Goal: Find specific fact: Find contact information

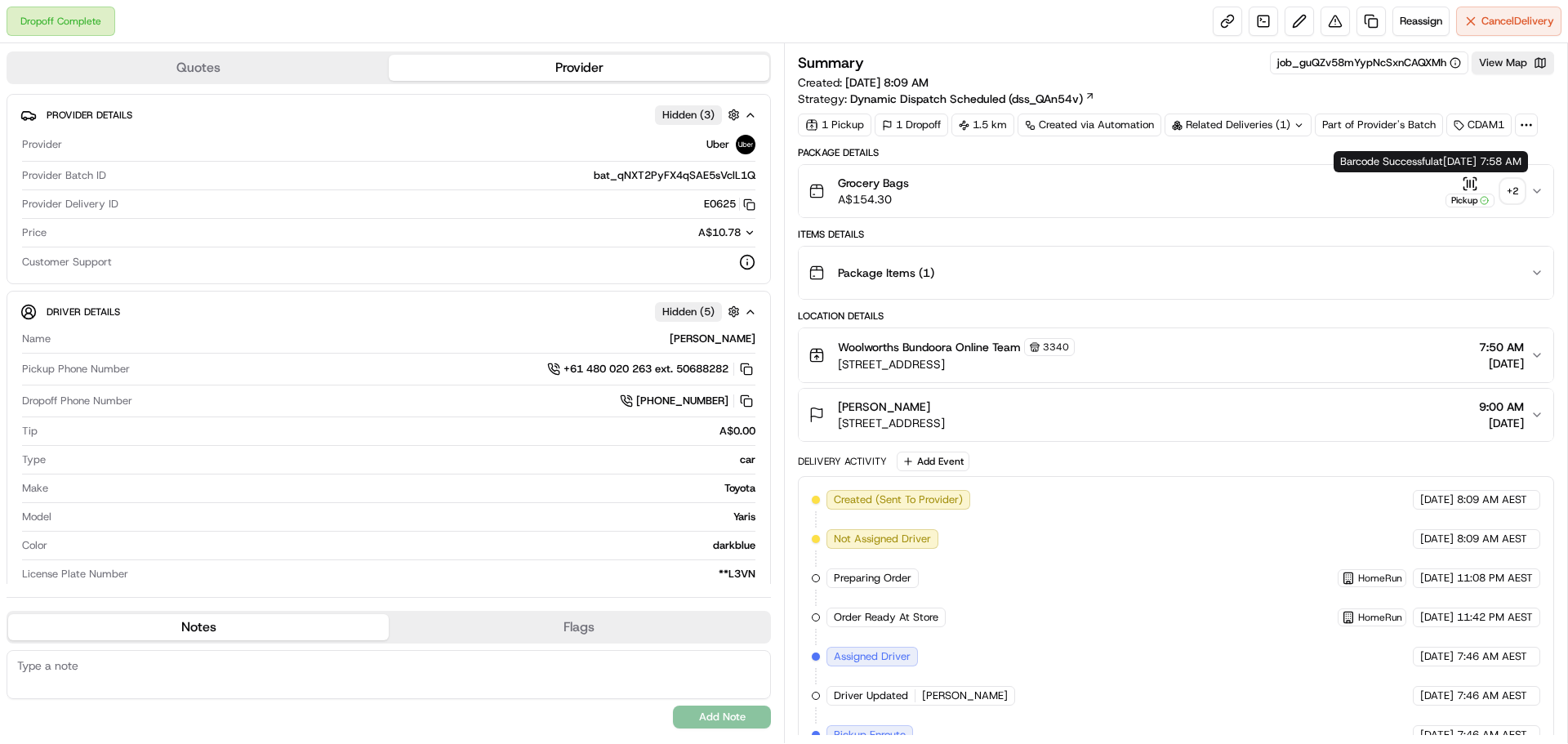
click at [1476, 180] on icon "button" at bounding box center [1475, 178] width 3 height 3
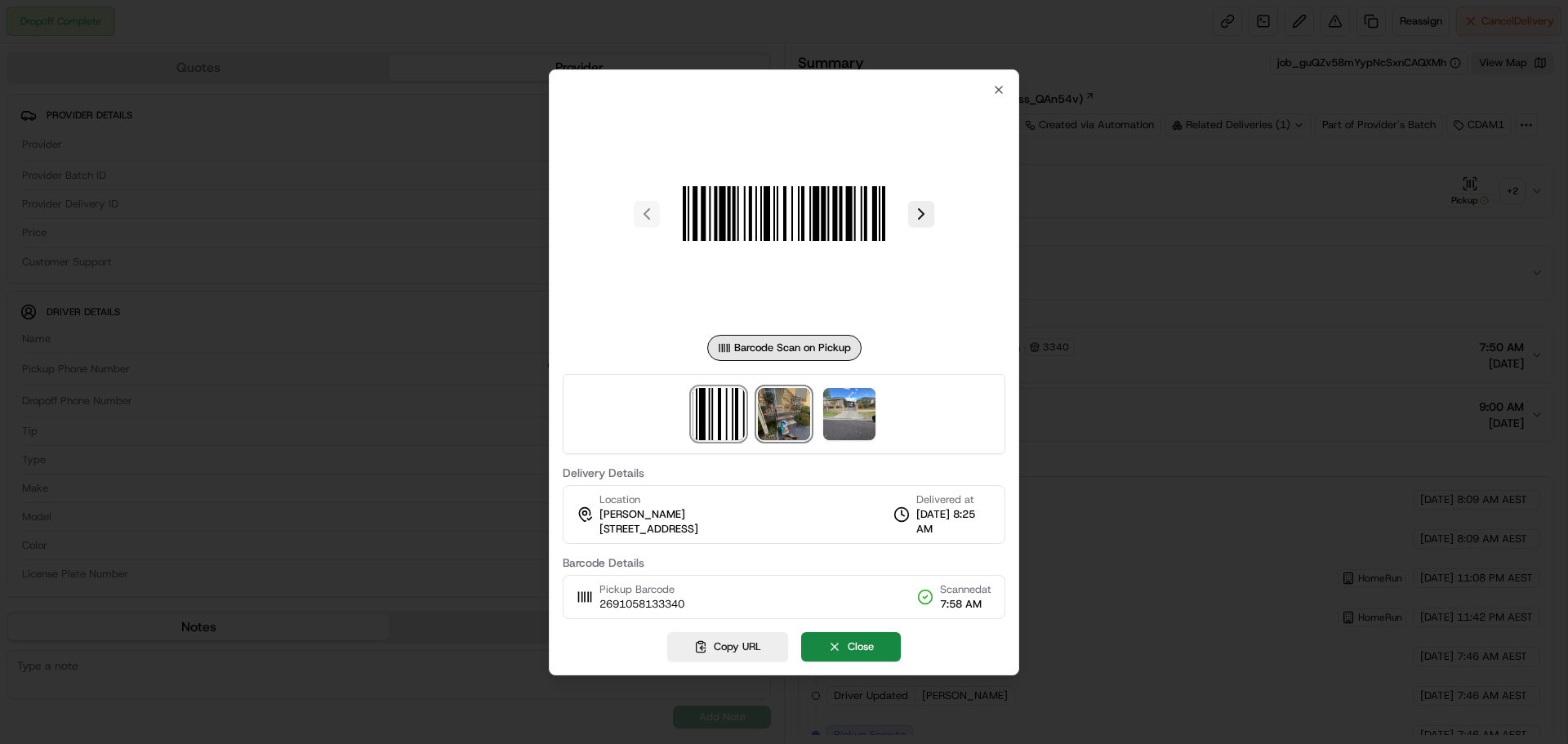
click at [780, 433] on img at bounding box center [784, 414] width 52 height 52
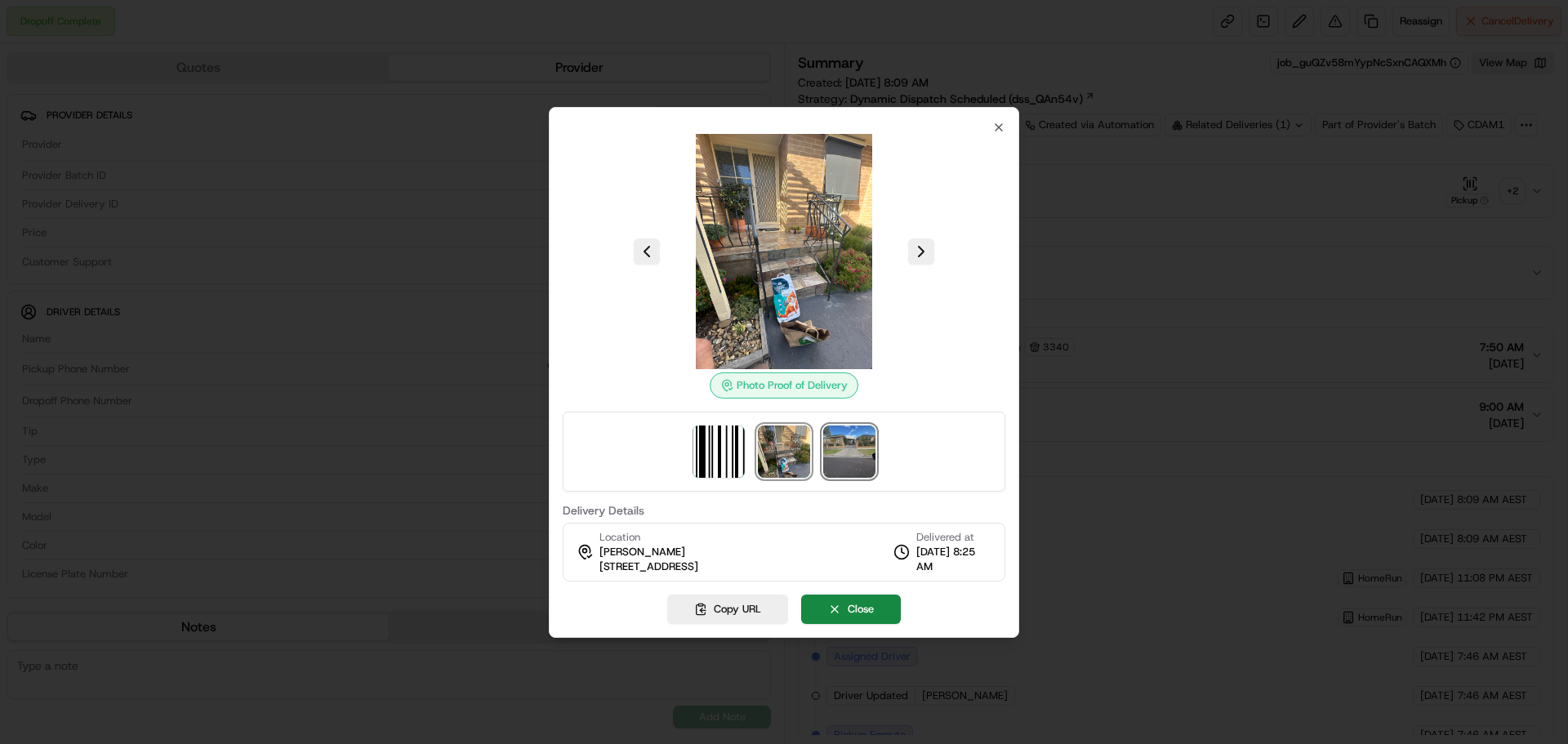
click at [837, 427] on img at bounding box center [849, 452] width 52 height 52
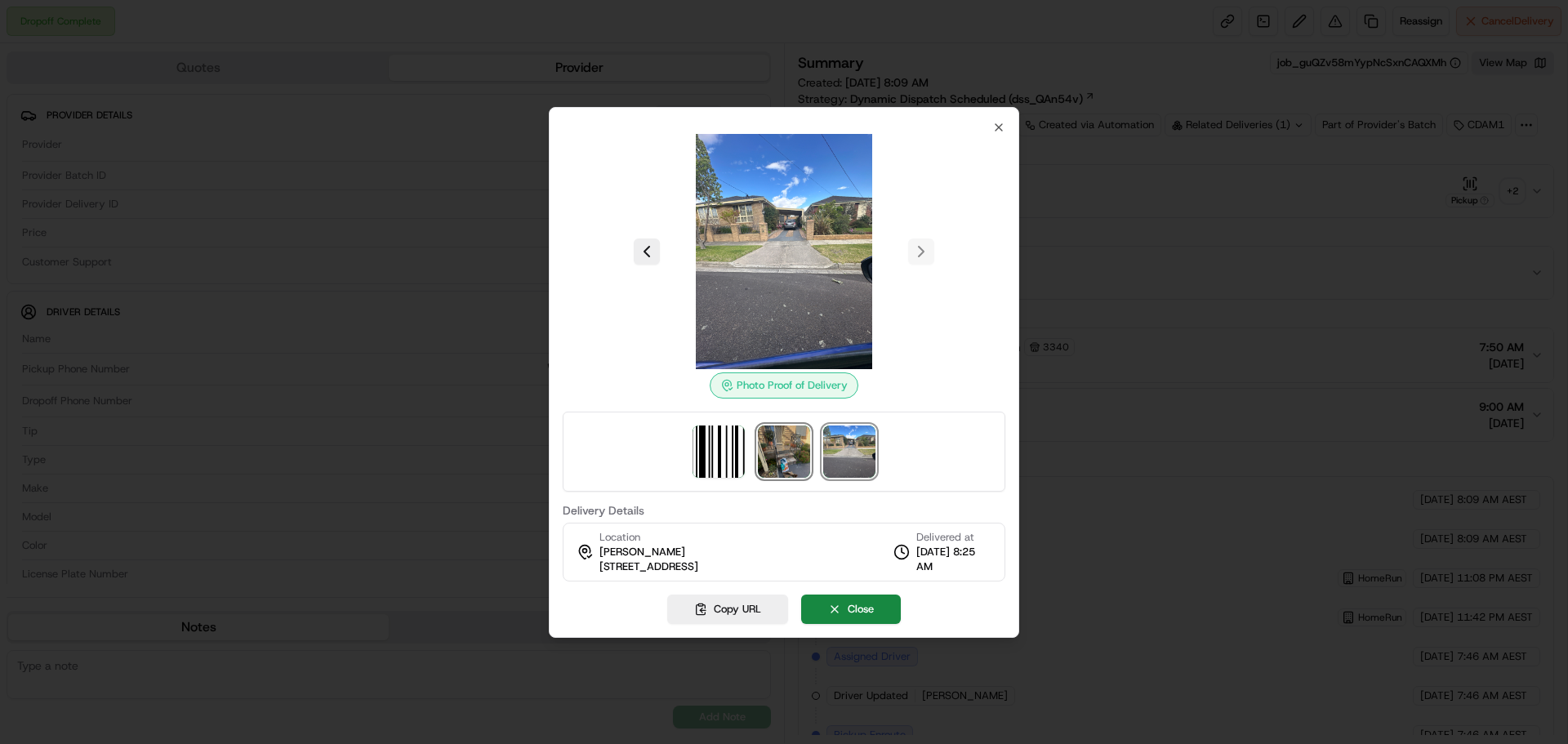
click at [795, 433] on img at bounding box center [784, 452] width 52 height 52
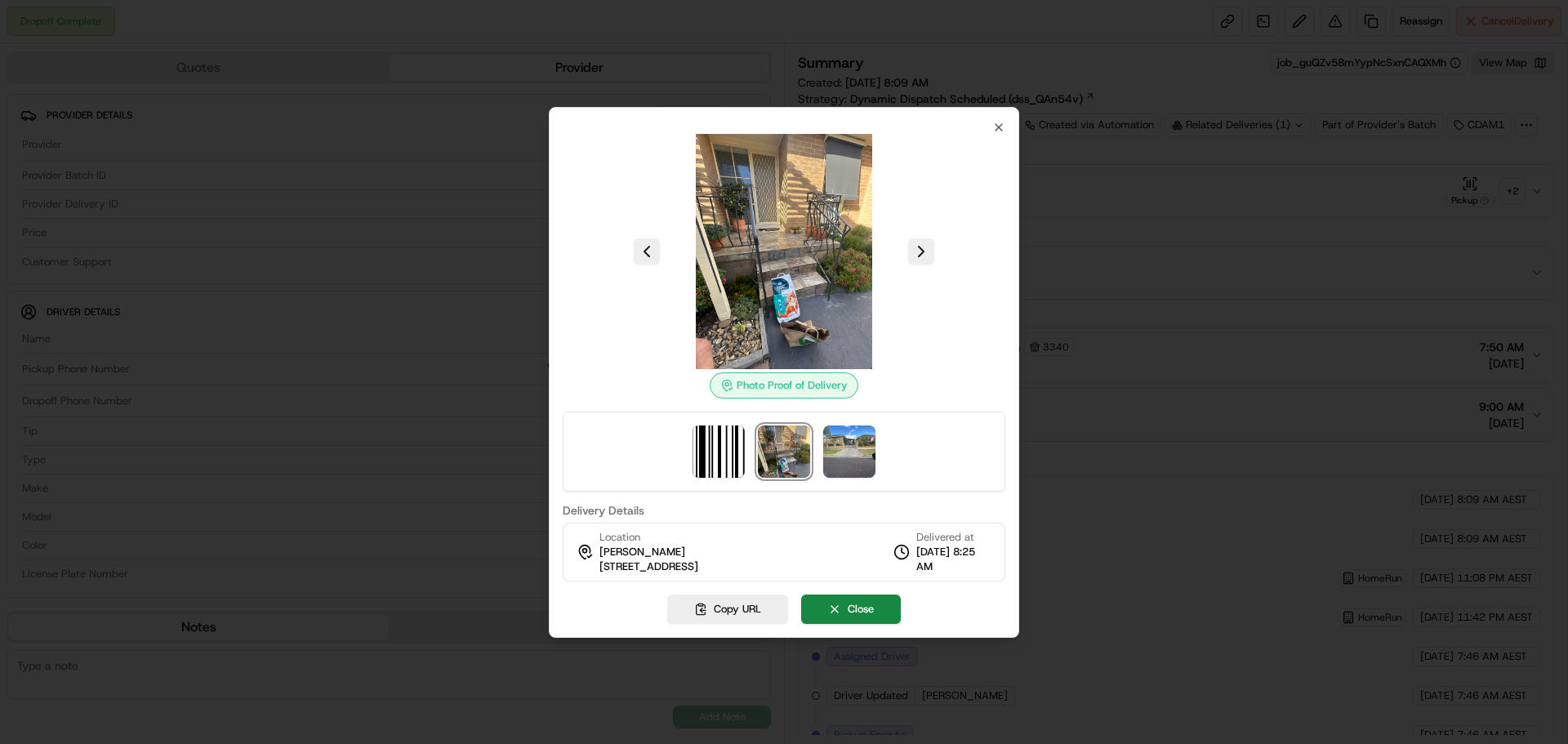
drag, startPoint x: 595, startPoint y: 571, endPoint x: 757, endPoint y: 580, distance: 162.2
click at [757, 580] on div "Location [PERSON_NAME] [STREET_ADDRESS], AU Delivered at [DATE] 8:25 AM" at bounding box center [784, 552] width 443 height 58
copy span "[STREET_ADDRESS]"
click at [996, 130] on icon "button" at bounding box center [998, 127] width 6 height 6
